Goal: Task Accomplishment & Management: Use online tool/utility

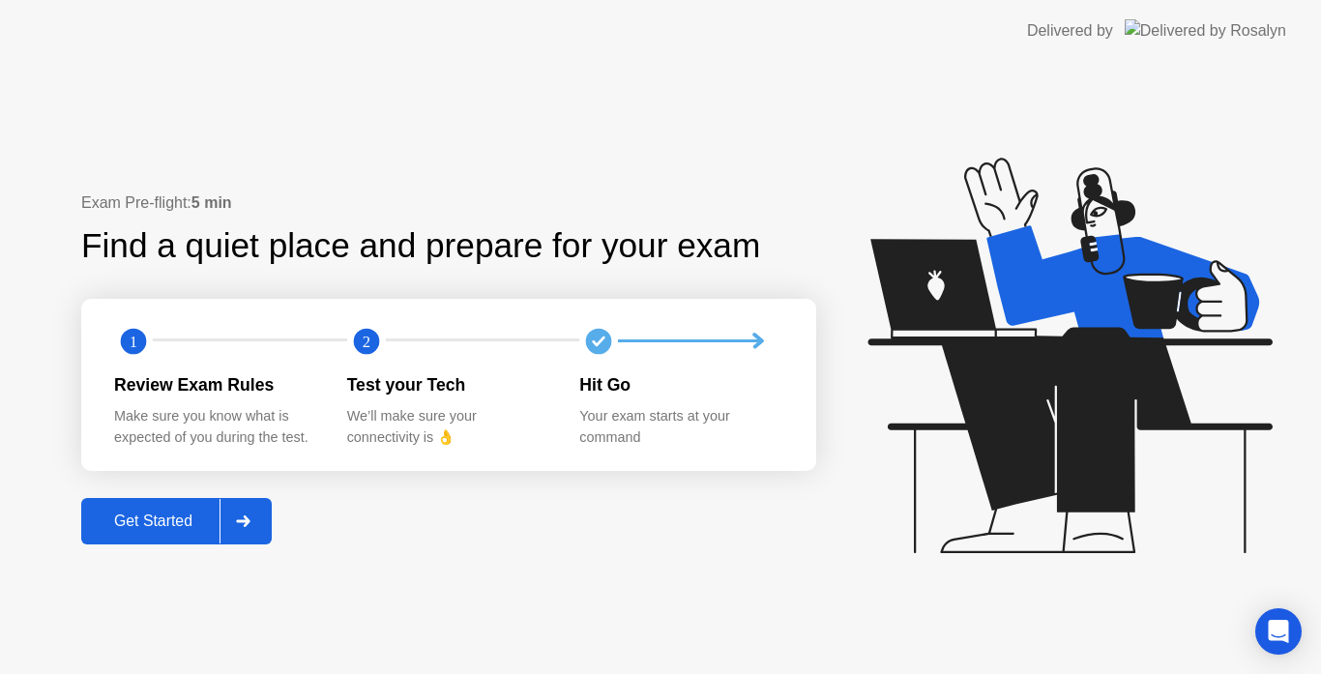
click at [188, 519] on div "Get Started" at bounding box center [153, 521] width 133 height 17
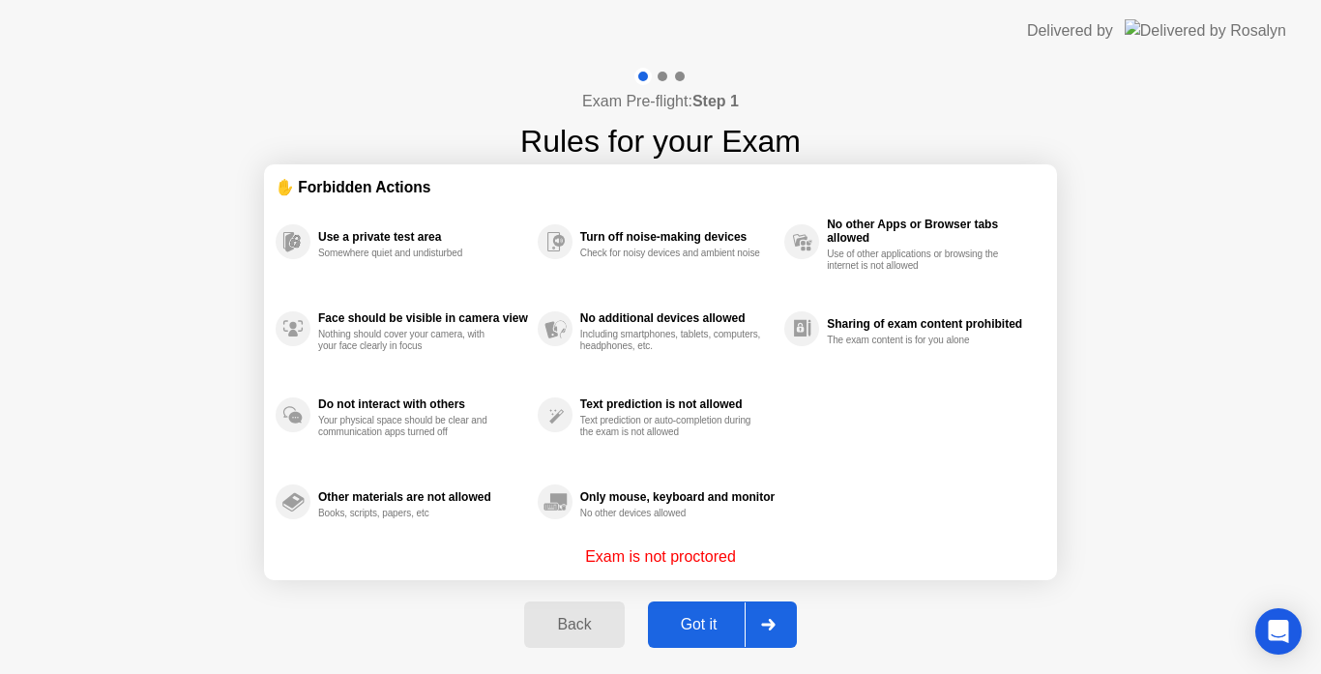
click at [692, 624] on div "Got it" at bounding box center [699, 624] width 91 height 17
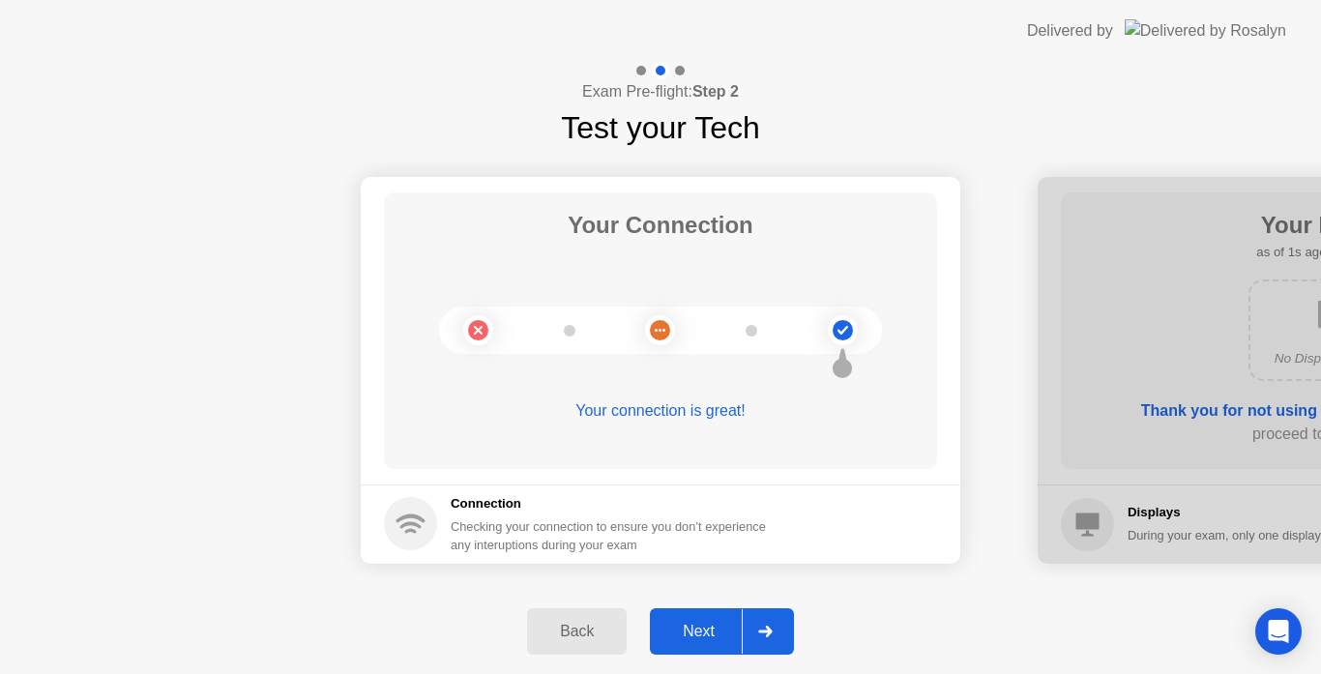
click at [692, 624] on div "Next" at bounding box center [699, 631] width 86 height 17
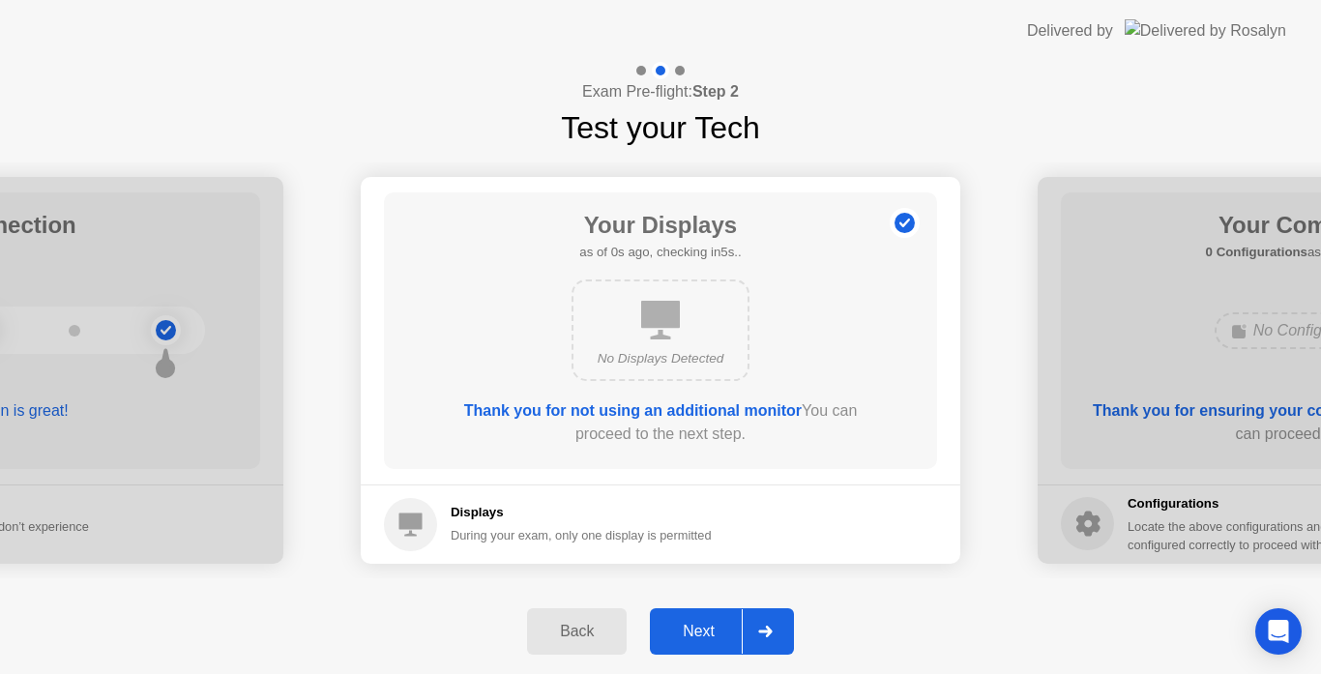
click at [692, 624] on div "Next" at bounding box center [699, 631] width 86 height 17
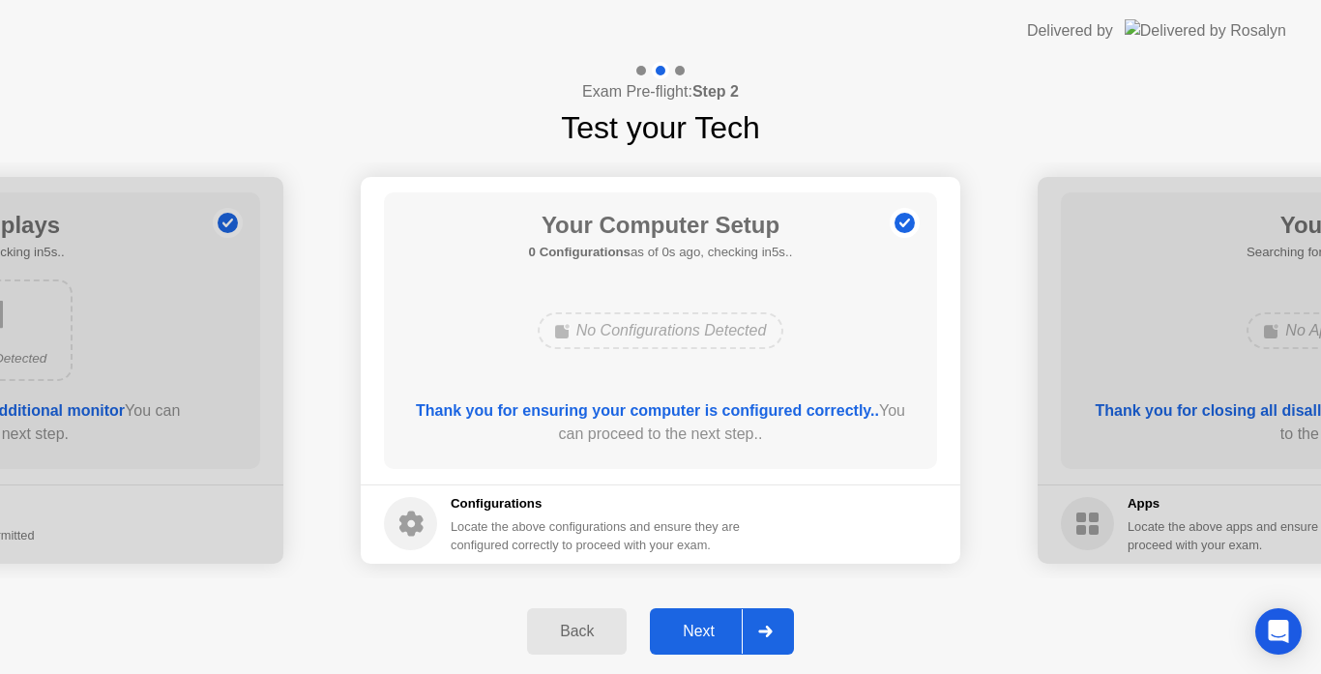
click at [692, 624] on div "Next" at bounding box center [699, 631] width 86 height 17
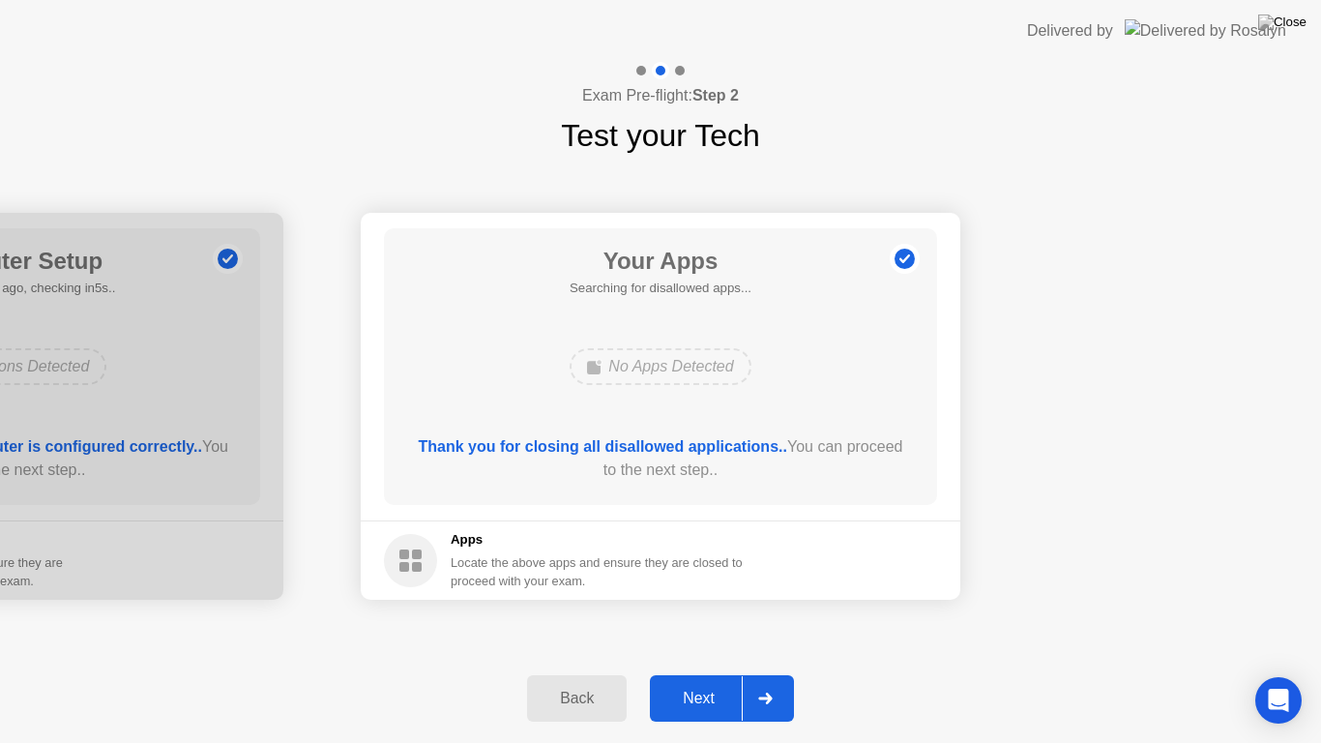
click at [699, 673] on div "Next" at bounding box center [699, 698] width 86 height 17
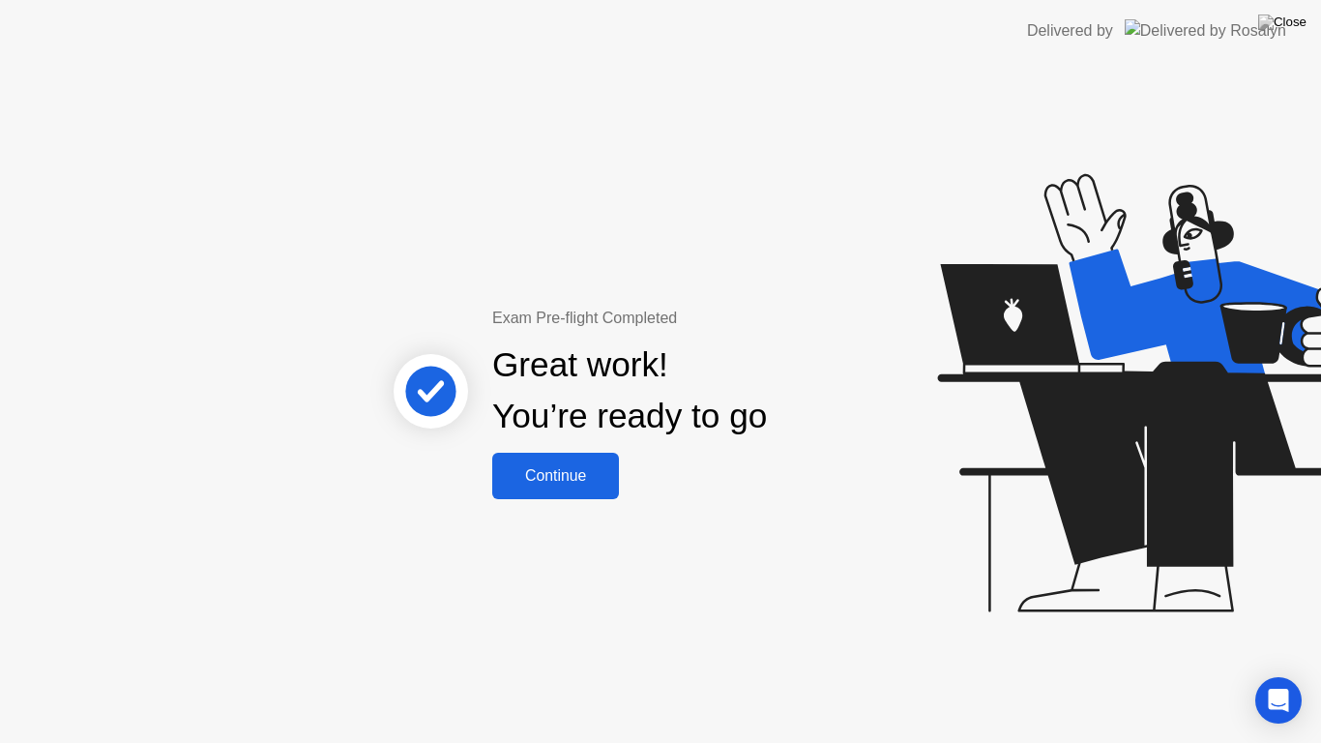
click at [608, 478] on div "Continue" at bounding box center [555, 475] width 115 height 17
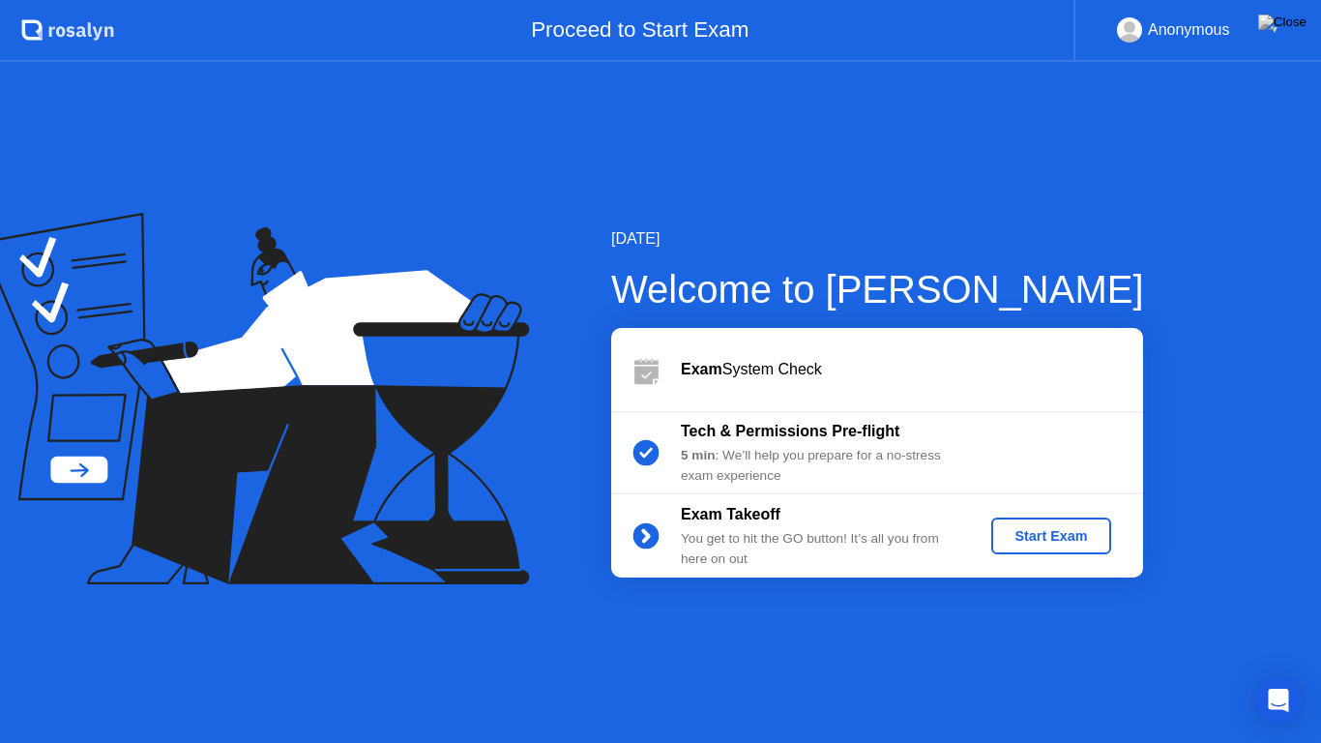
click at [1038, 542] on div "Start Exam" at bounding box center [1051, 535] width 104 height 15
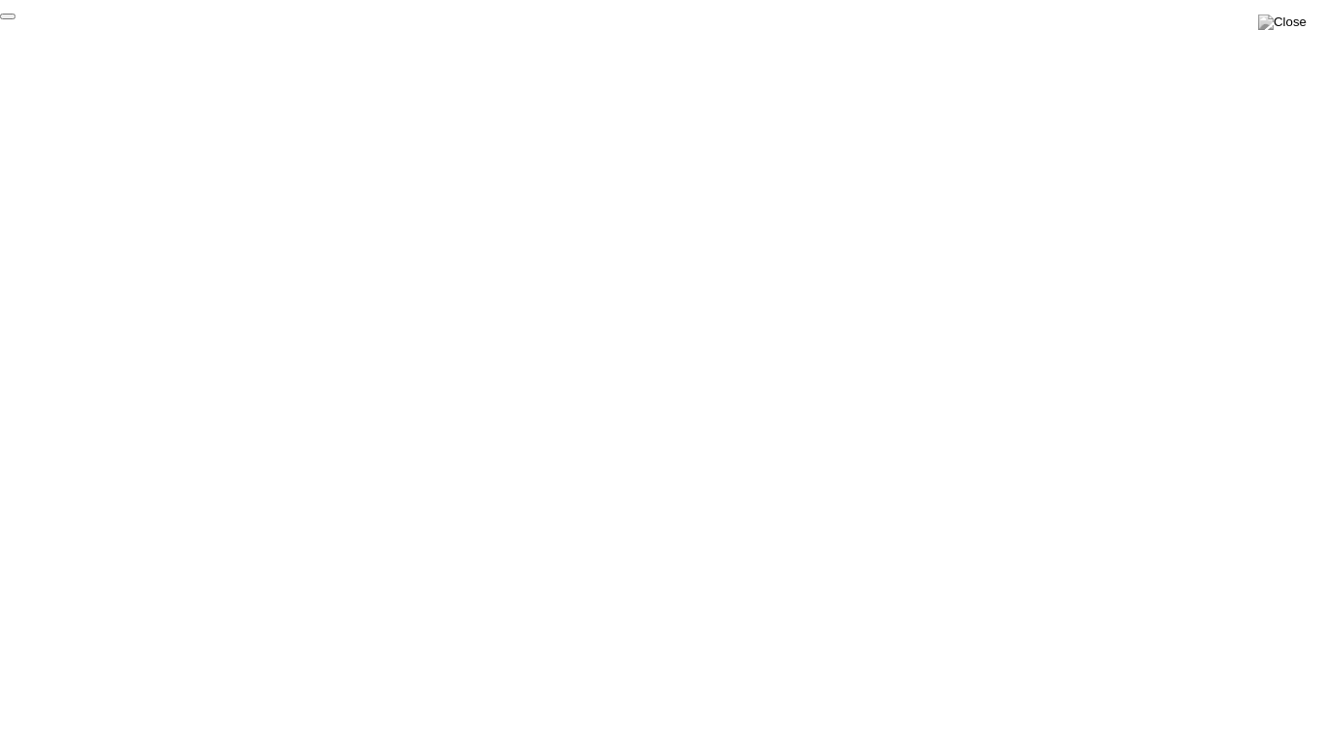
click div "End Proctoring Session"
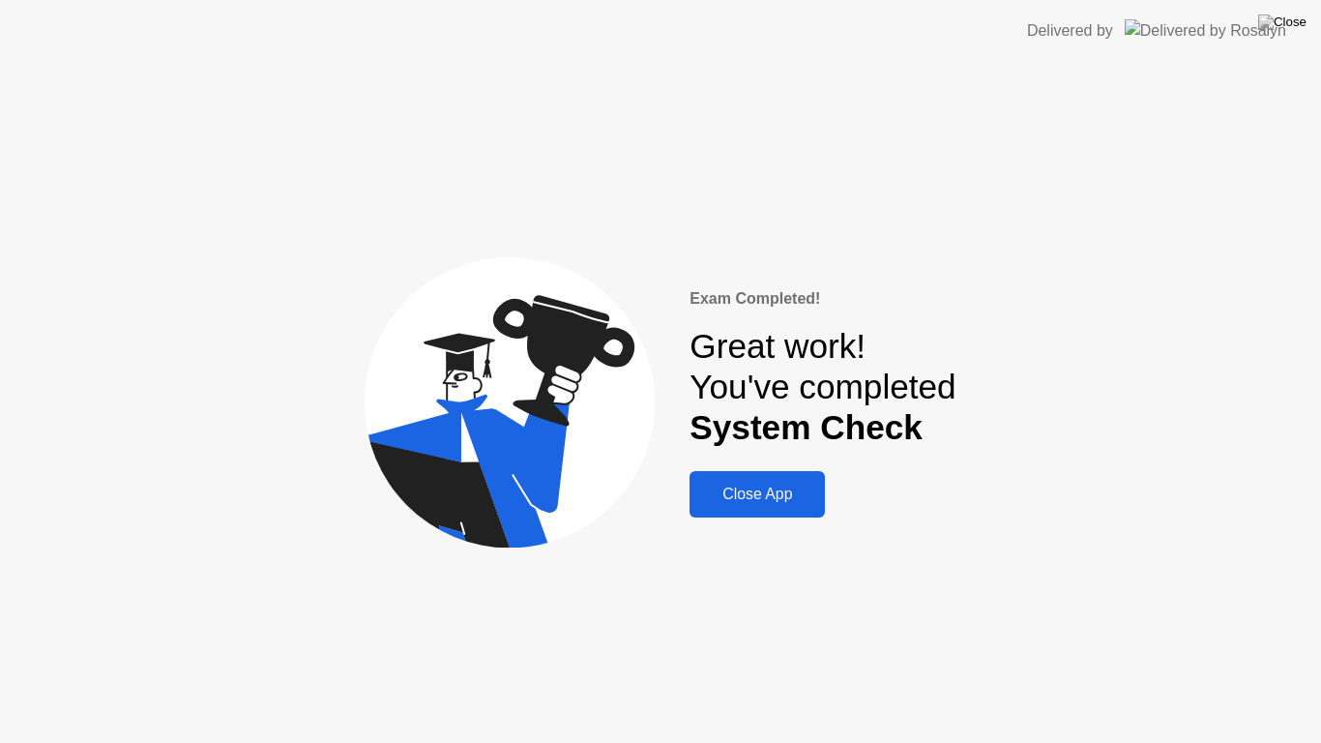
click at [754, 491] on div "Close App" at bounding box center [758, 494] width 124 height 17
